Goal: Find specific page/section: Find specific page/section

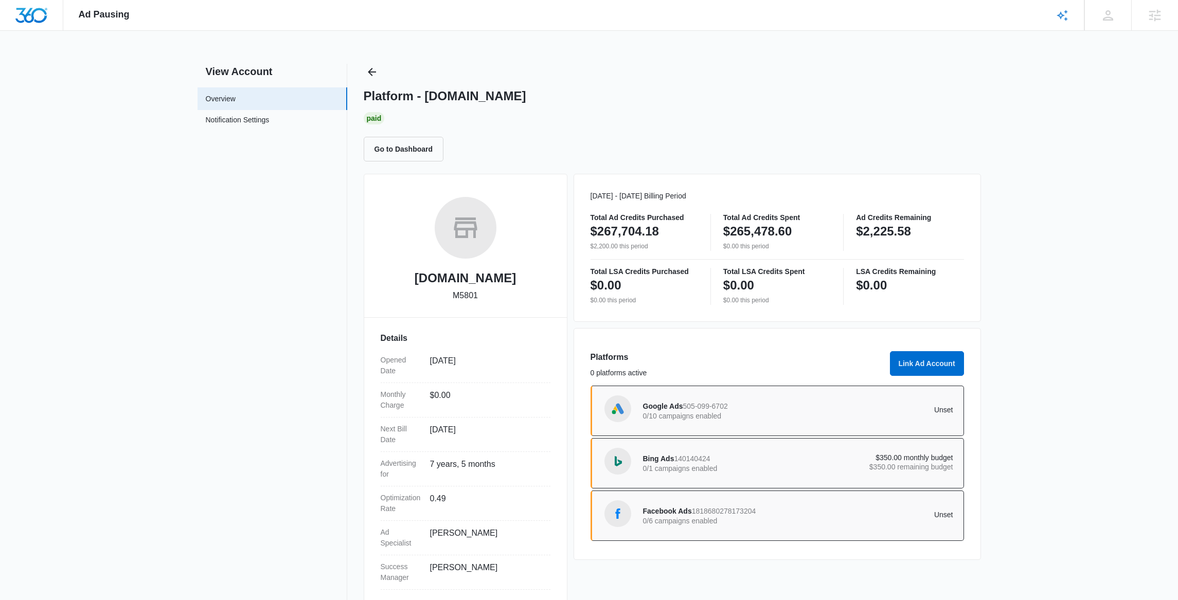
click at [383, 70] on div "Platform - [DOMAIN_NAME] Paid Go to Dashboard" at bounding box center [672, 113] width 617 height 98
click at [374, 69] on icon "Back" at bounding box center [372, 72] width 12 height 12
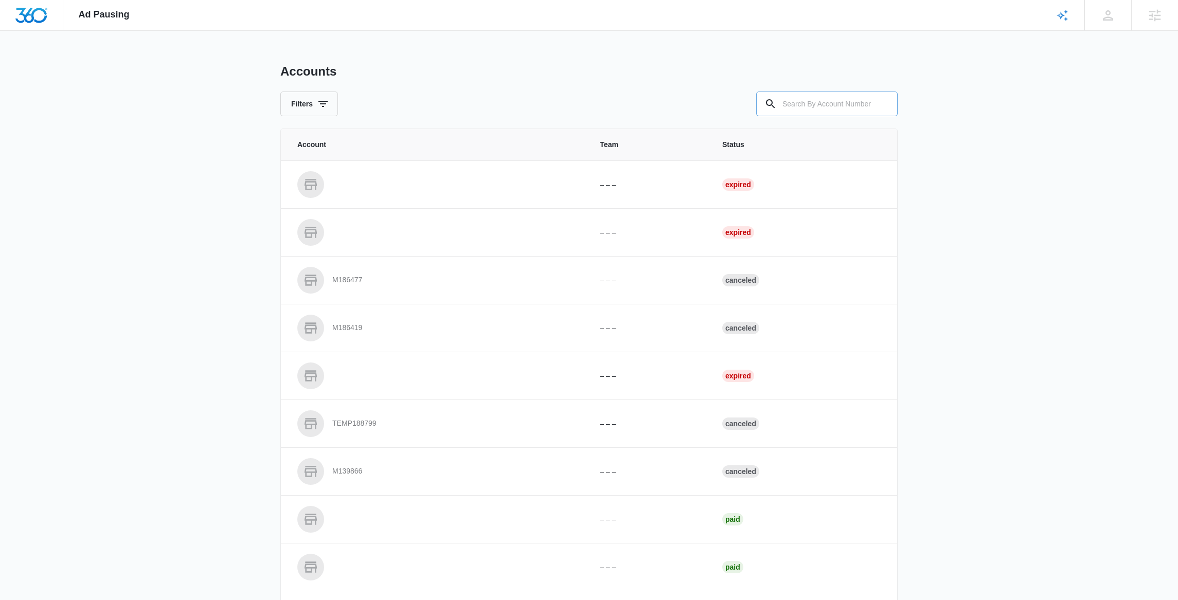
click at [840, 93] on input "text" at bounding box center [827, 104] width 142 height 25
paste input "M183254"
type input "M183254"
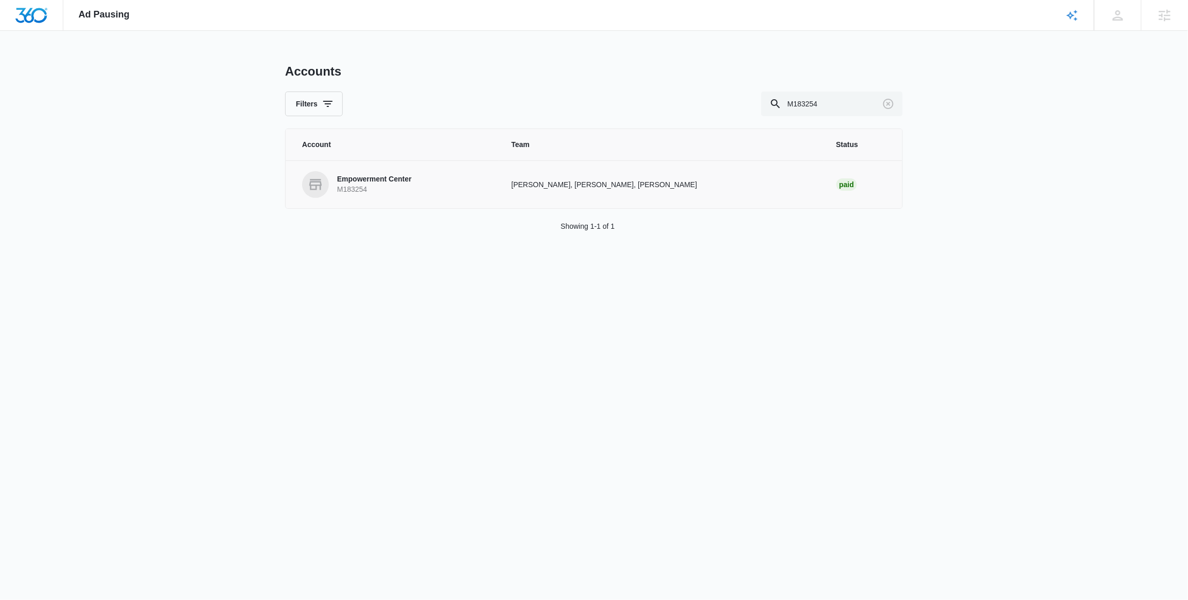
click at [386, 177] on p "Empowerment Center" at bounding box center [374, 179] width 75 height 10
